Goal: Navigation & Orientation: Find specific page/section

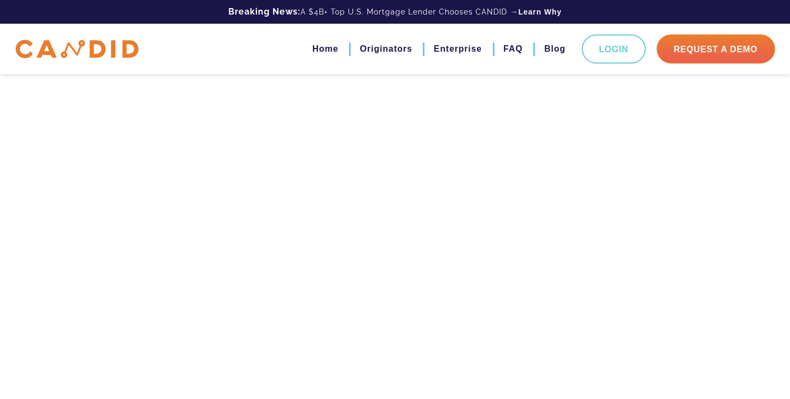
scroll to position [21456, 0]
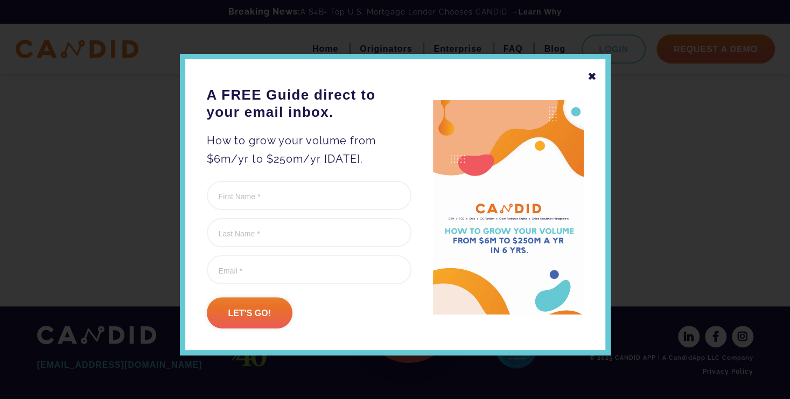
click at [587, 71] on div "✖" at bounding box center [592, 76] width 10 height 18
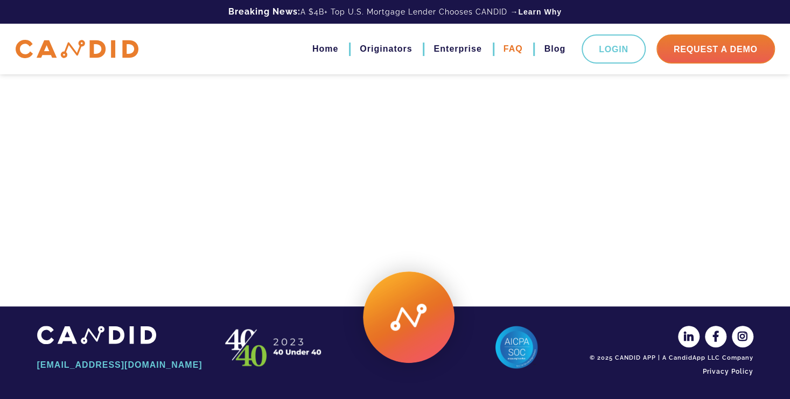
click at [506, 51] on link "FAQ" at bounding box center [512, 49] width 19 height 18
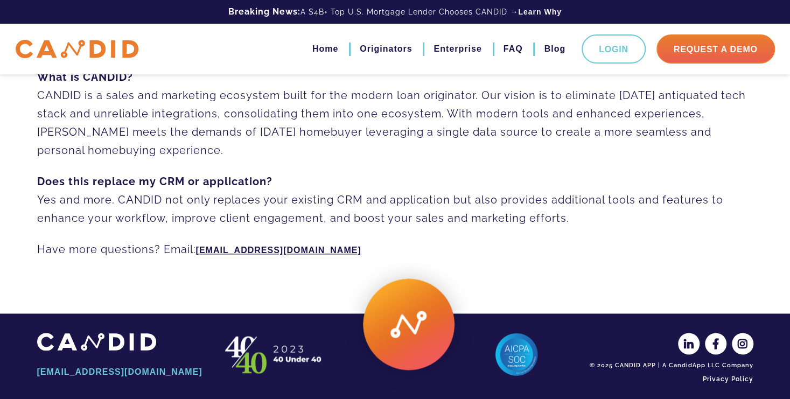
scroll to position [853, 0]
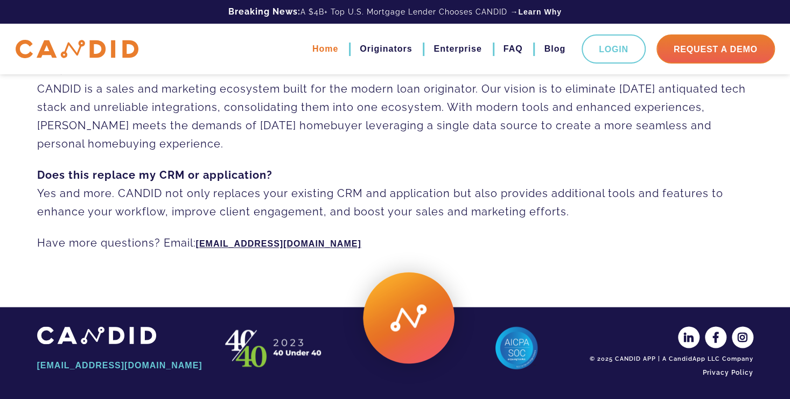
click at [312, 51] on link "Home" at bounding box center [325, 49] width 26 height 18
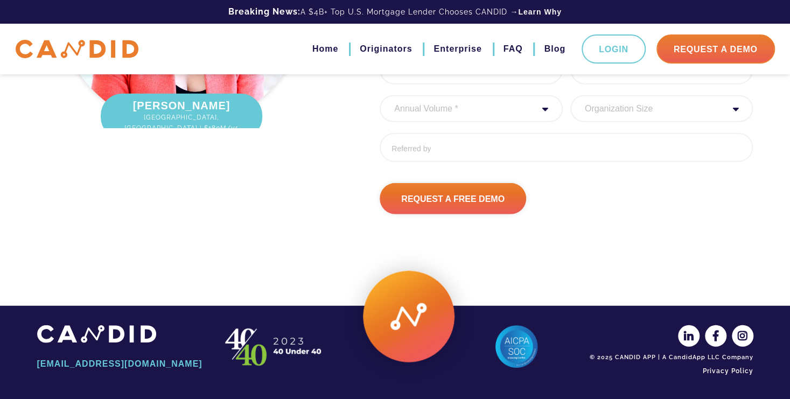
scroll to position [1557, 0]
